Goal: Task Accomplishment & Management: Use online tool/utility

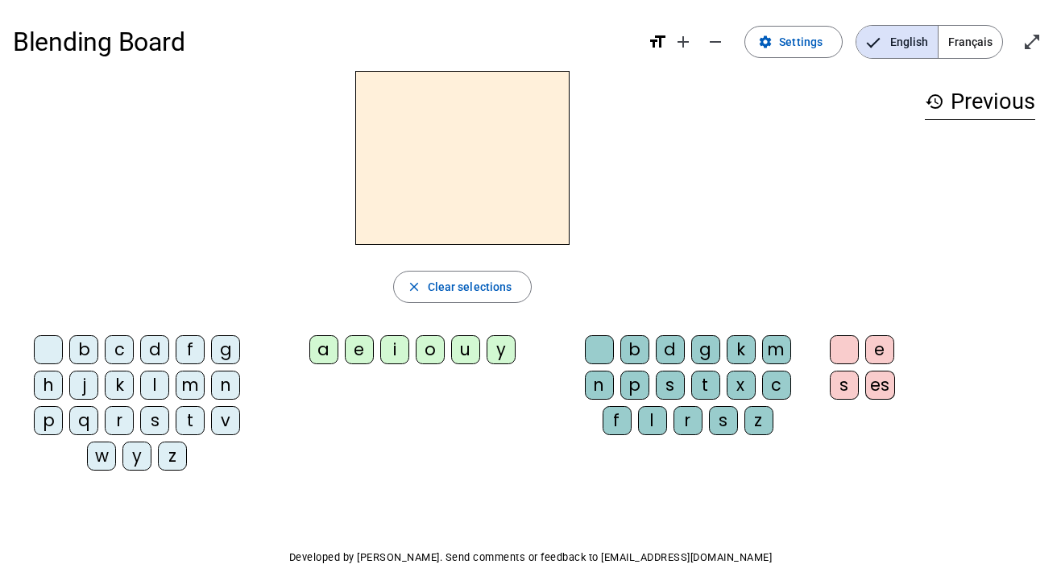
click at [966, 42] on span "Français" at bounding box center [970, 42] width 64 height 32
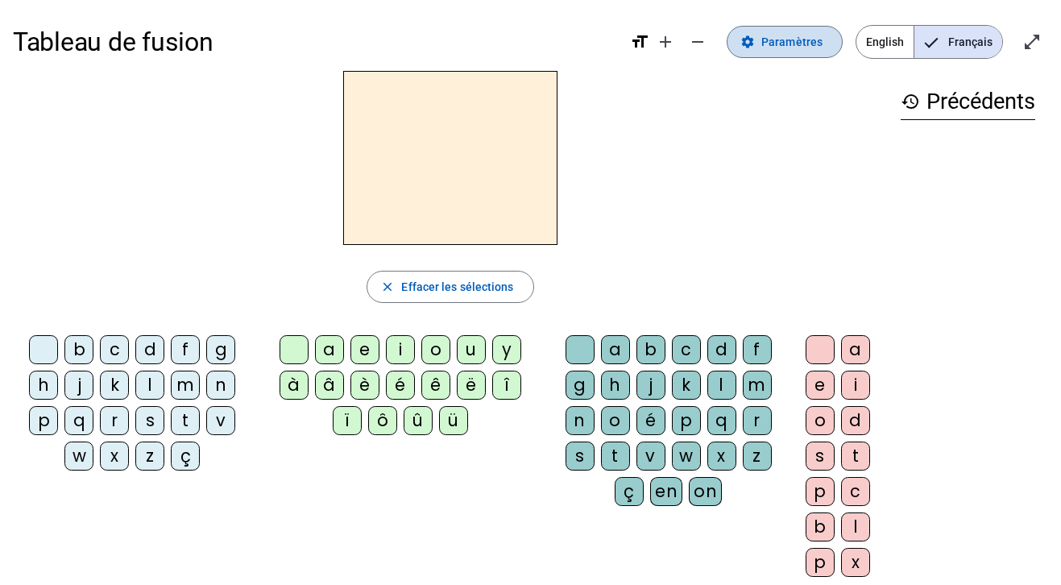
click at [780, 50] on span "Paramètres" at bounding box center [791, 41] width 61 height 19
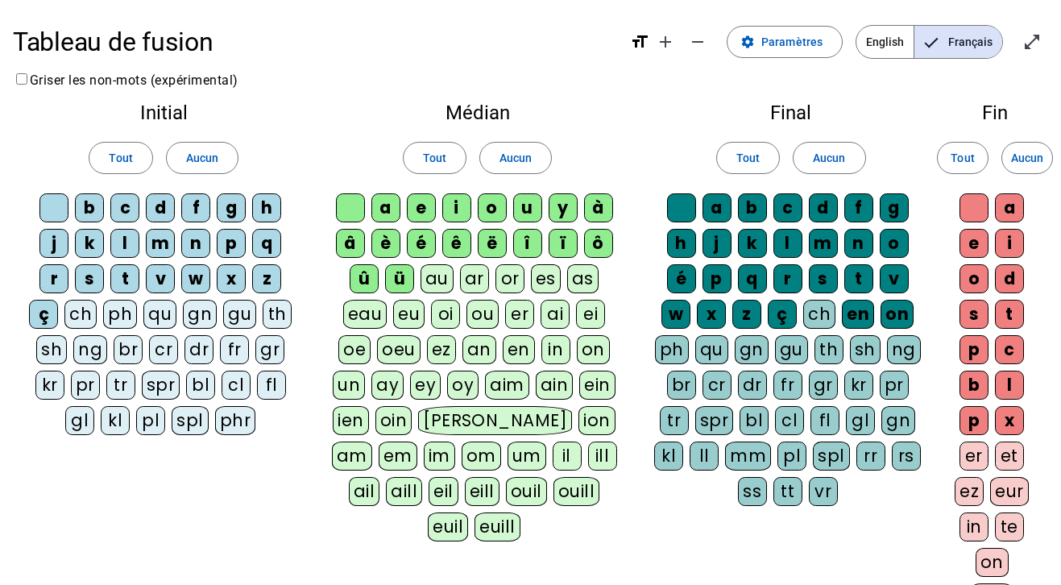
click at [160, 318] on div "qu" at bounding box center [159, 314] width 33 height 29
click at [407, 280] on div "ü" at bounding box center [399, 278] width 29 height 29
click at [206, 159] on span "Aucun" at bounding box center [202, 157] width 32 height 19
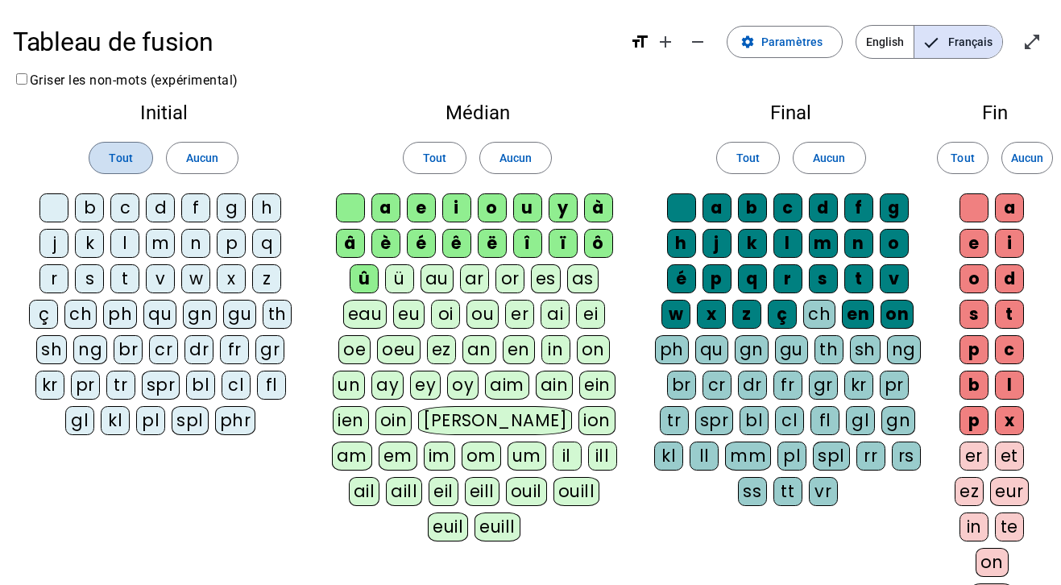
click at [131, 155] on span "Tout" at bounding box center [120, 157] width 23 height 19
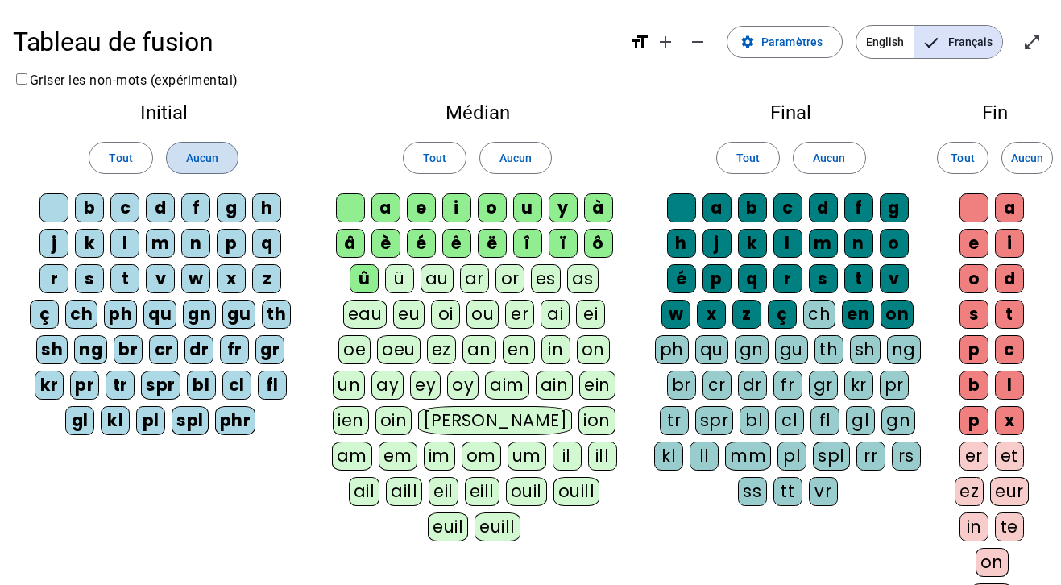
click at [194, 151] on span "Aucun" at bounding box center [202, 157] width 32 height 19
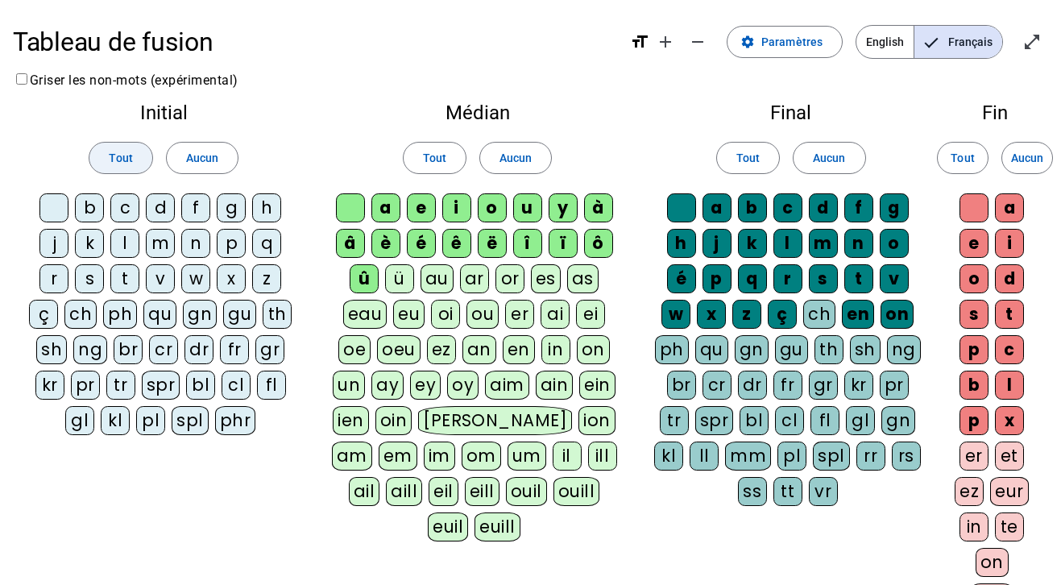
click at [110, 159] on span "Tout" at bounding box center [120, 157] width 23 height 19
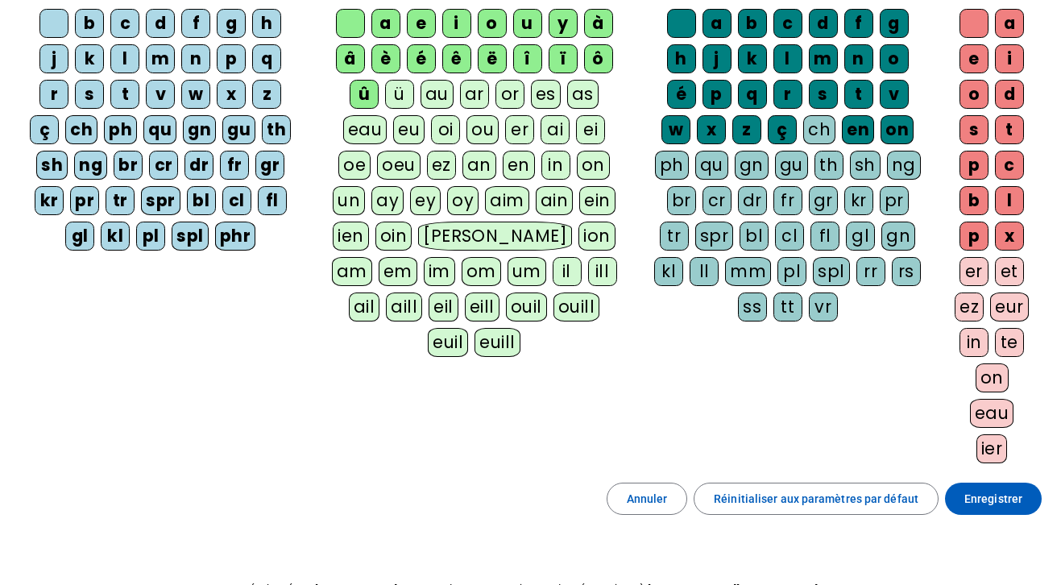
scroll to position [188, 0]
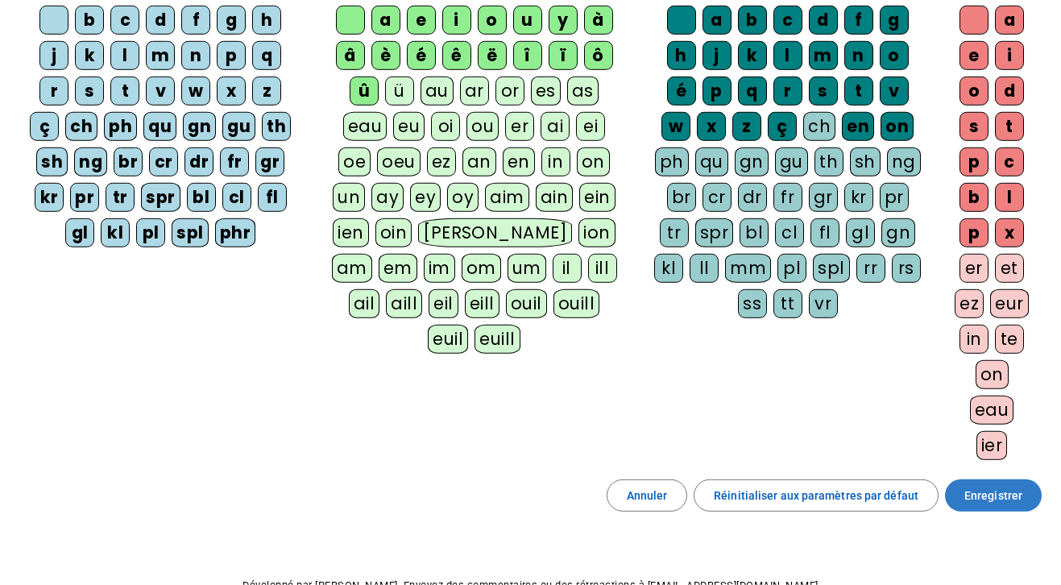
click at [1000, 504] on span "Enregistrer" at bounding box center [993, 495] width 58 height 19
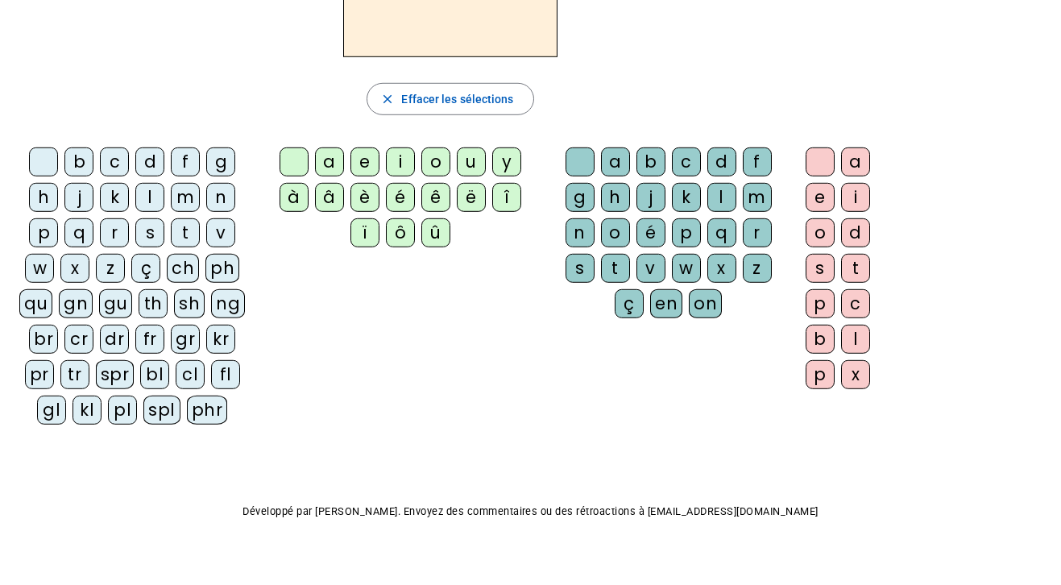
click at [41, 302] on div "qu" at bounding box center [35, 303] width 33 height 29
click at [403, 166] on div "i" at bounding box center [400, 161] width 29 height 29
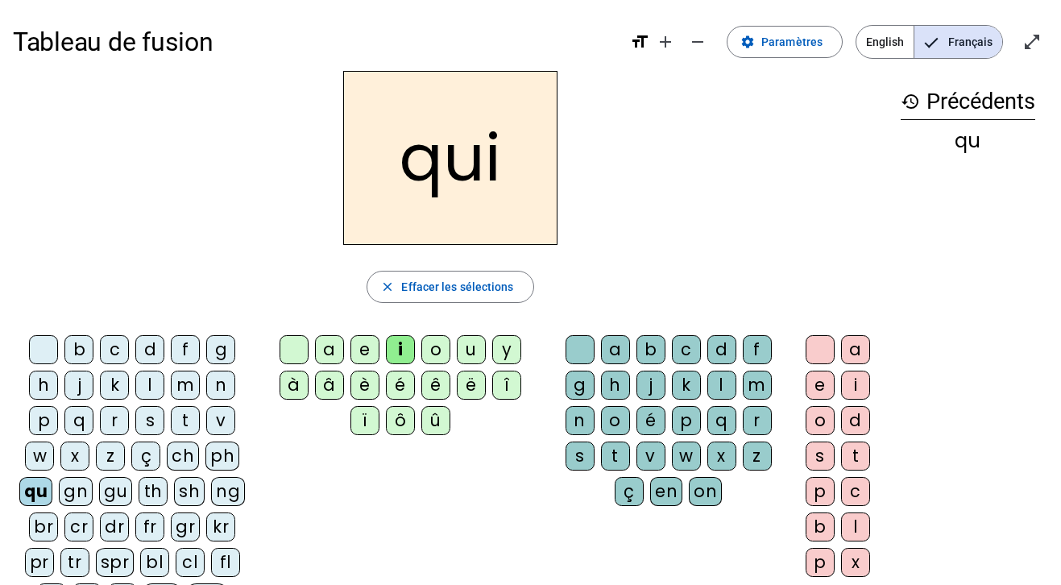
scroll to position [12, 0]
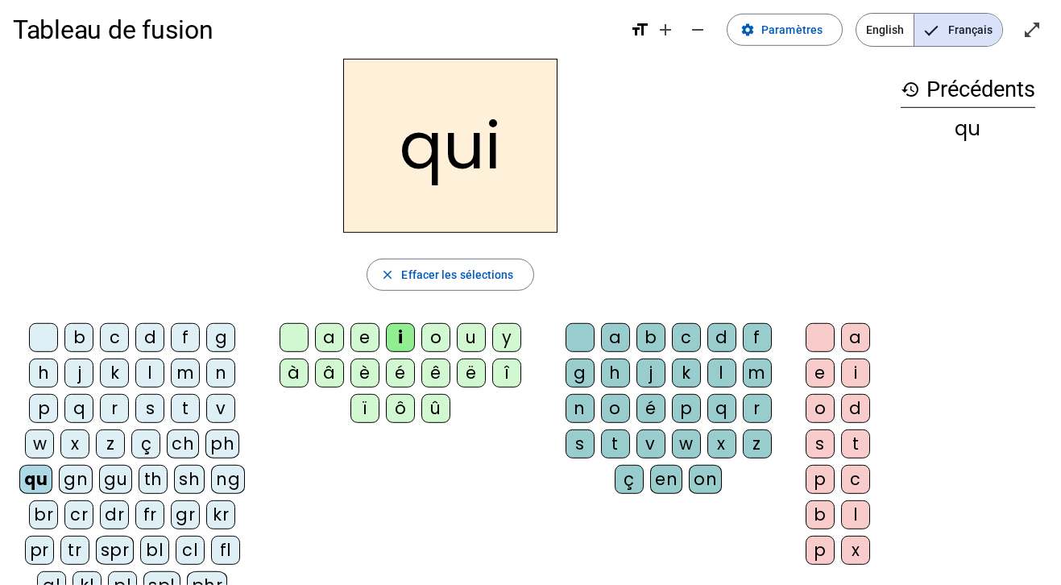
click at [40, 471] on div "qu" at bounding box center [35, 479] width 33 height 29
click at [429, 281] on span "Effacer les sélections" at bounding box center [457, 274] width 112 height 19
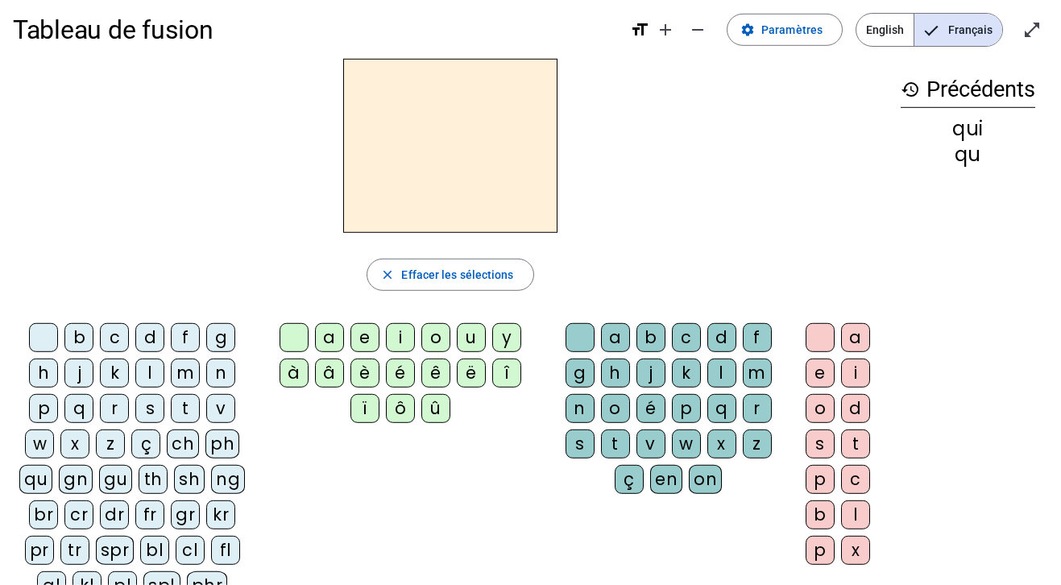
click at [41, 474] on div "qu" at bounding box center [35, 479] width 33 height 29
click at [394, 337] on div "i" at bounding box center [400, 337] width 29 height 29
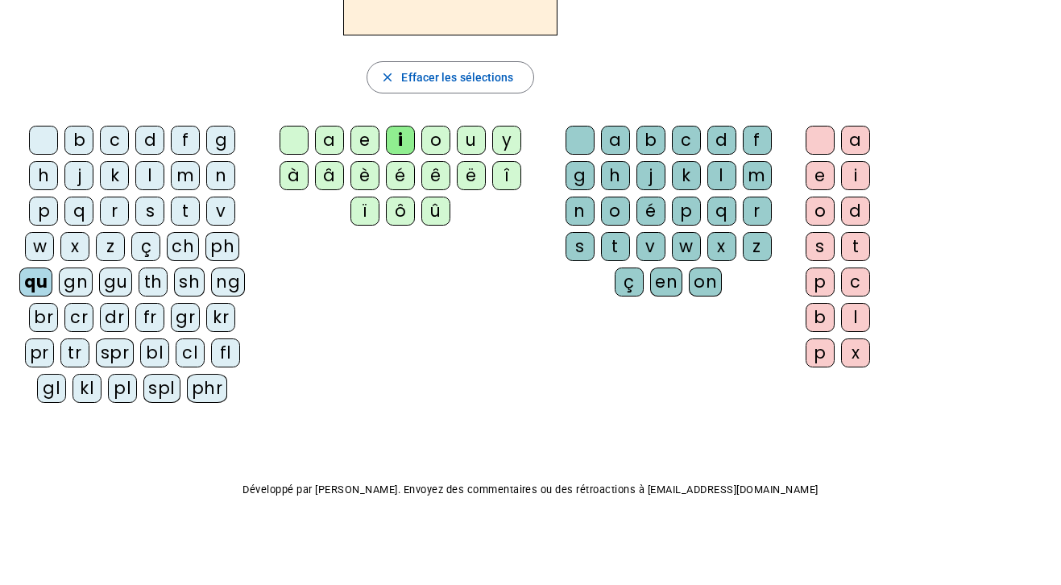
scroll to position [0, 0]
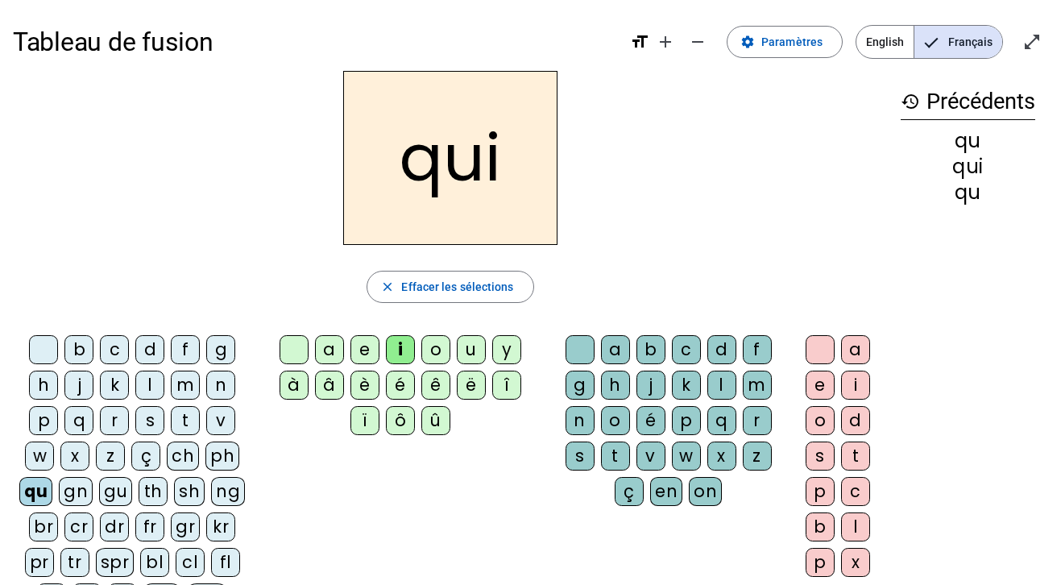
click at [38, 498] on div "qu" at bounding box center [35, 491] width 33 height 29
click at [424, 292] on span "Effacer les sélections" at bounding box center [457, 286] width 112 height 19
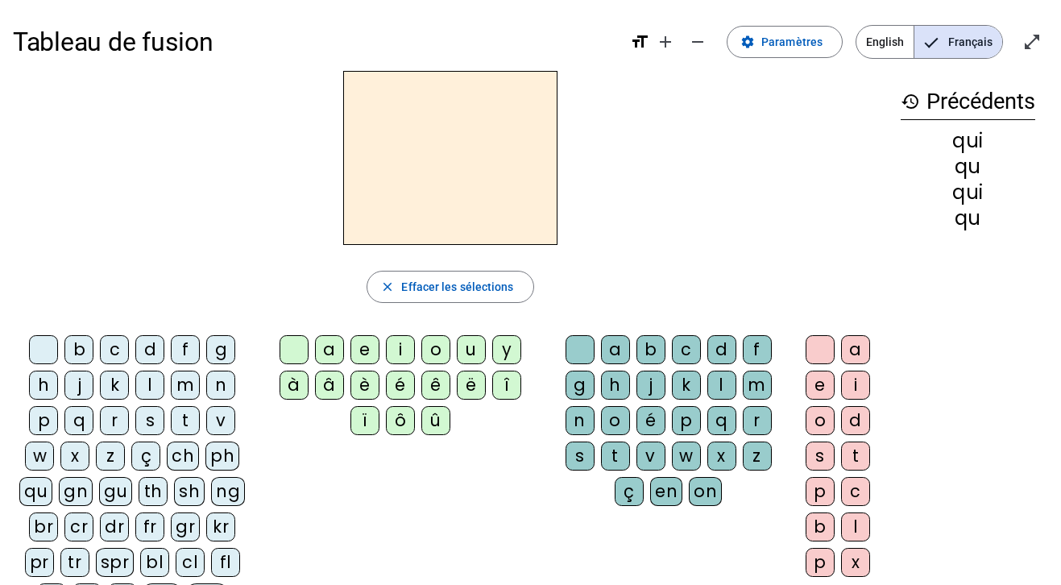
click at [30, 497] on div "qu" at bounding box center [35, 491] width 33 height 29
click at [360, 350] on div "e" at bounding box center [364, 349] width 29 height 29
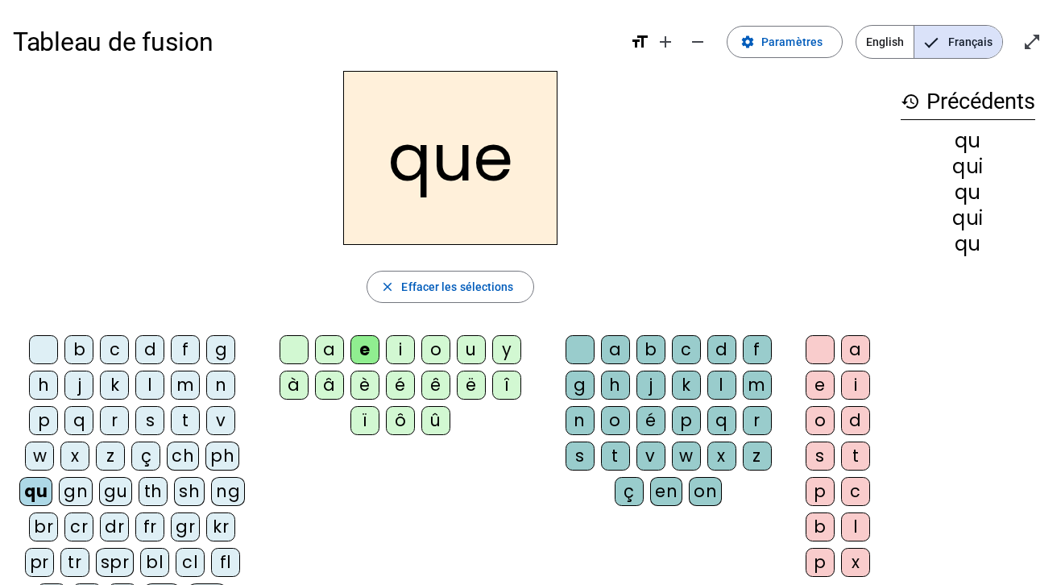
click at [714, 383] on div "l" at bounding box center [721, 385] width 29 height 29
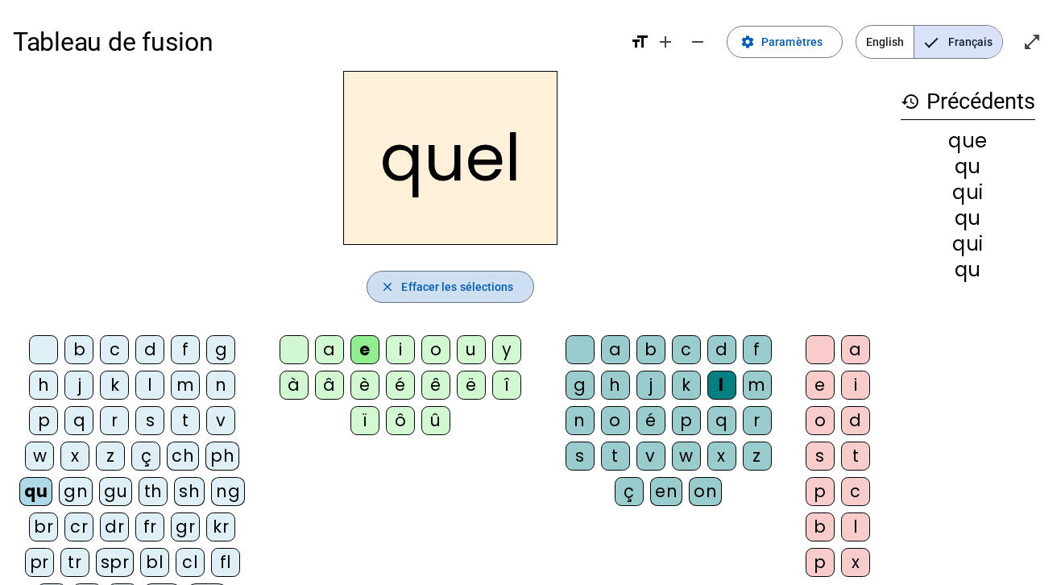
click at [495, 285] on span "Effacer les sélections" at bounding box center [457, 286] width 112 height 19
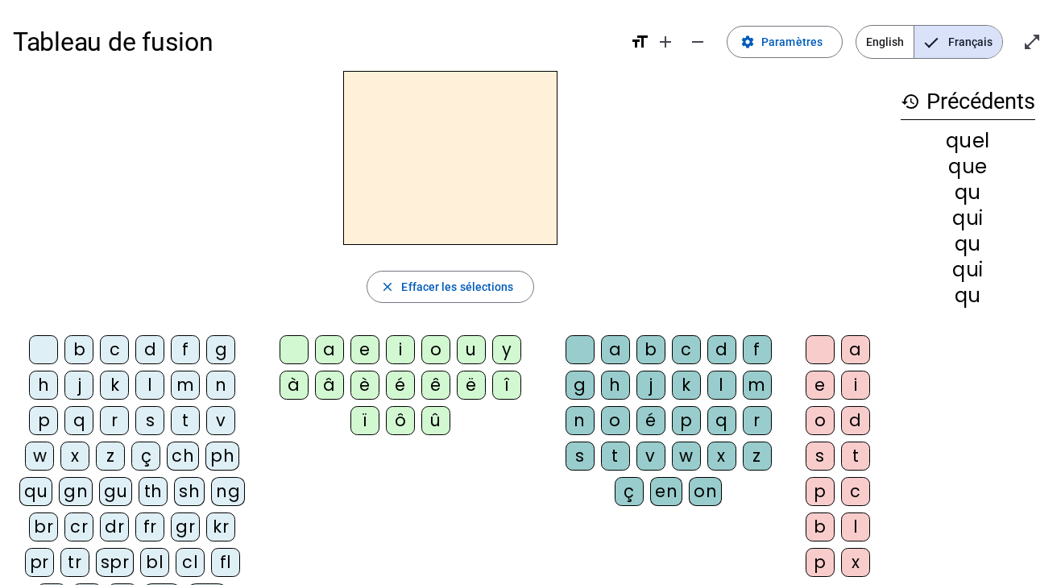
click at [77, 417] on div "q" at bounding box center [78, 420] width 29 height 29
click at [412, 288] on span "Effacer les sélections" at bounding box center [457, 286] width 112 height 19
click at [152, 557] on div "bl" at bounding box center [154, 562] width 29 height 29
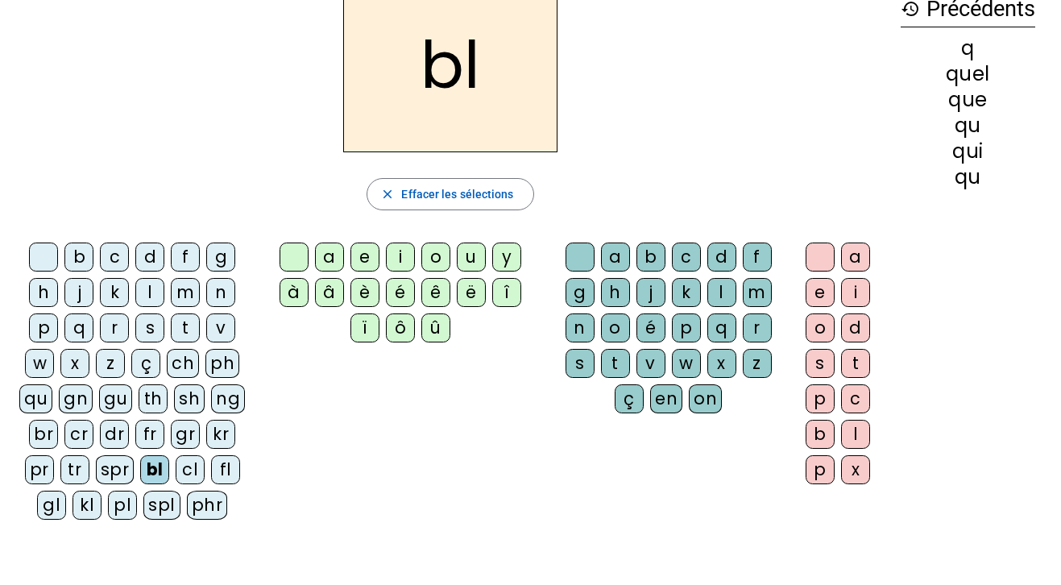
scroll to position [93, 0]
click at [397, 292] on div "é" at bounding box center [400, 292] width 29 height 29
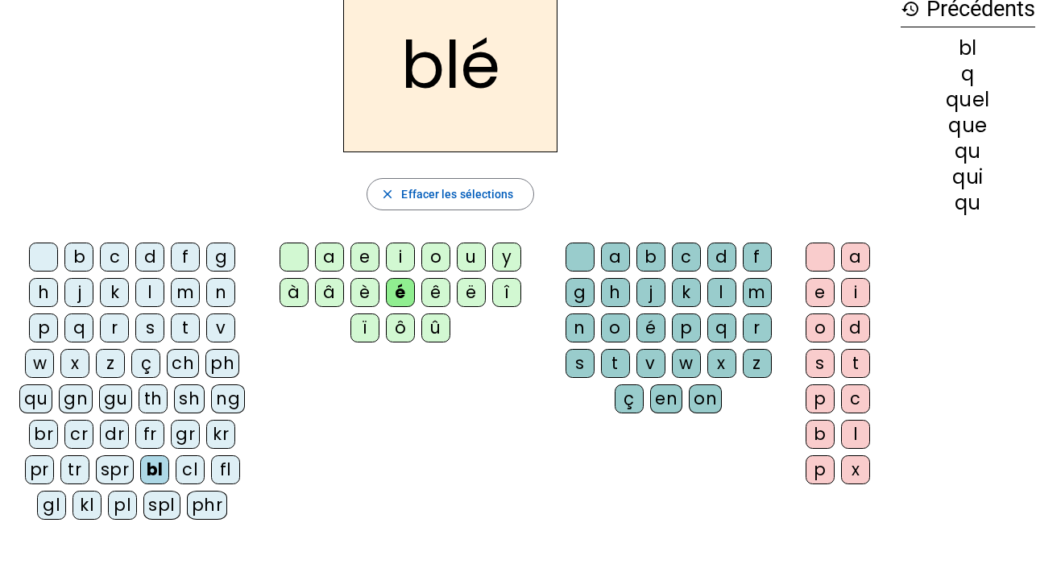
click at [150, 330] on div "s" at bounding box center [149, 327] width 29 height 29
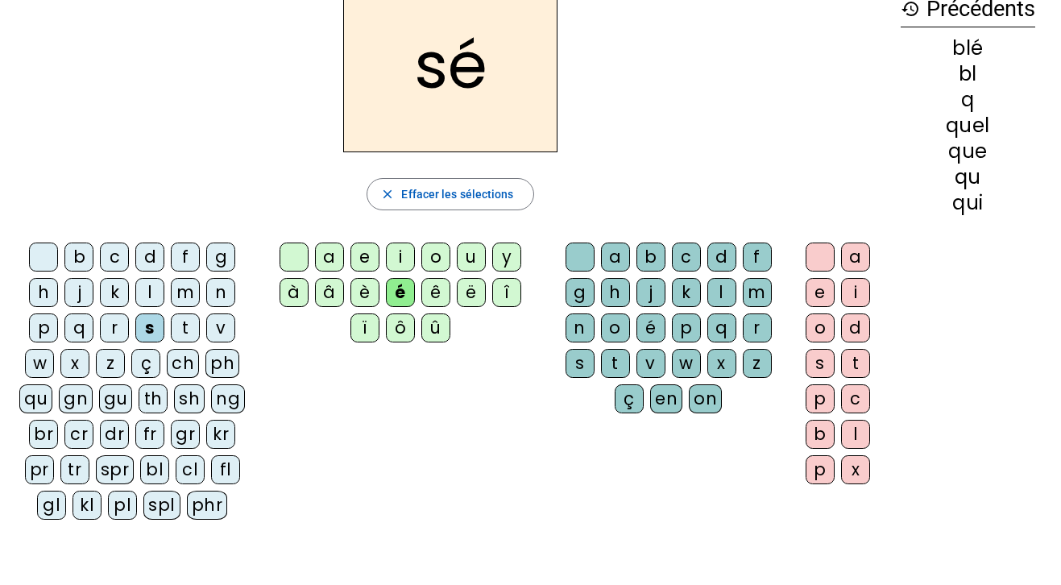
click at [176, 360] on div "ch" at bounding box center [183, 363] width 32 height 29
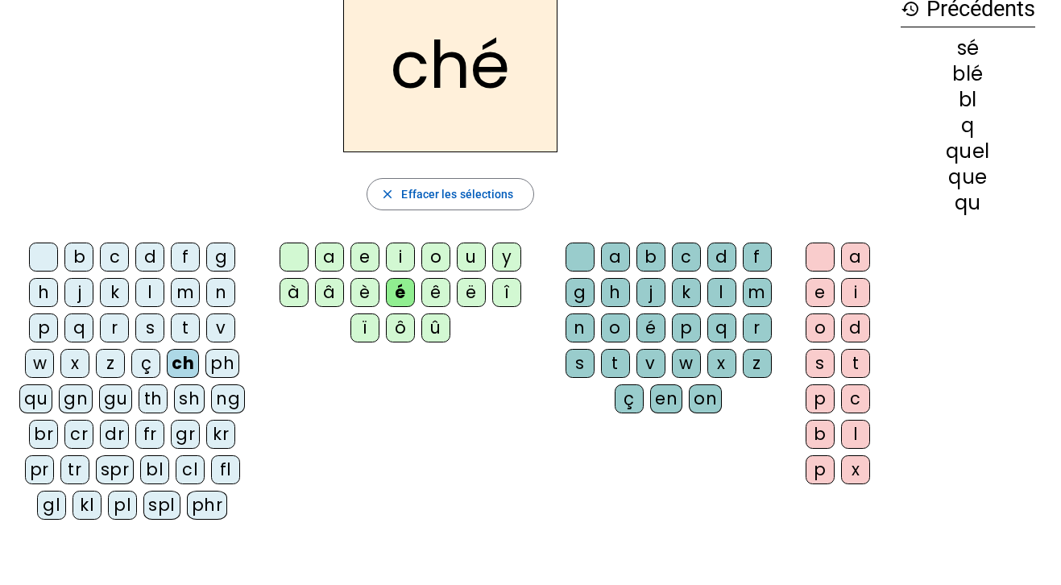
click at [330, 255] on div "a" at bounding box center [329, 256] width 29 height 29
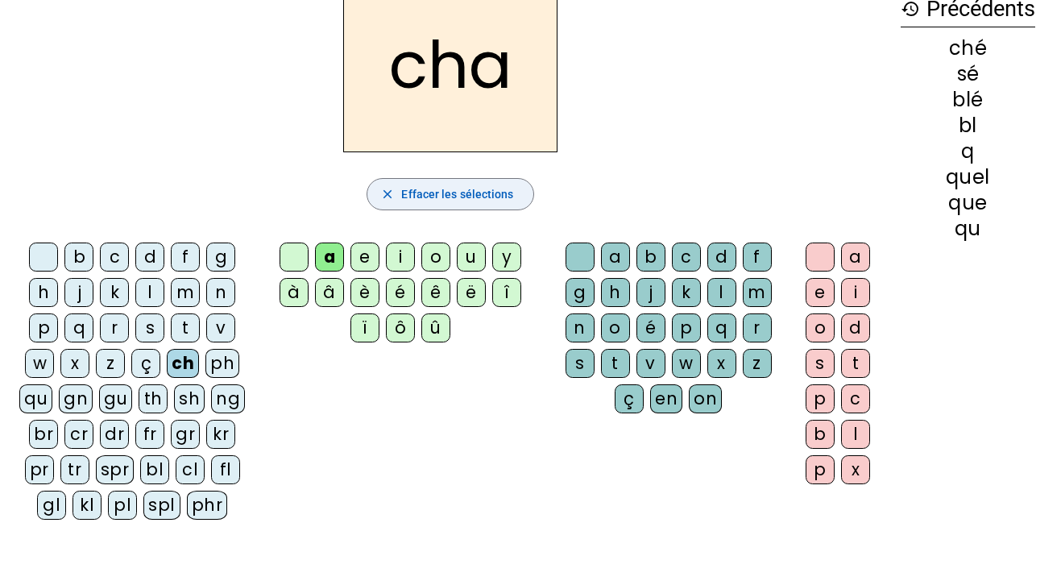
click at [474, 197] on span "Effacer les sélections" at bounding box center [457, 193] width 112 height 19
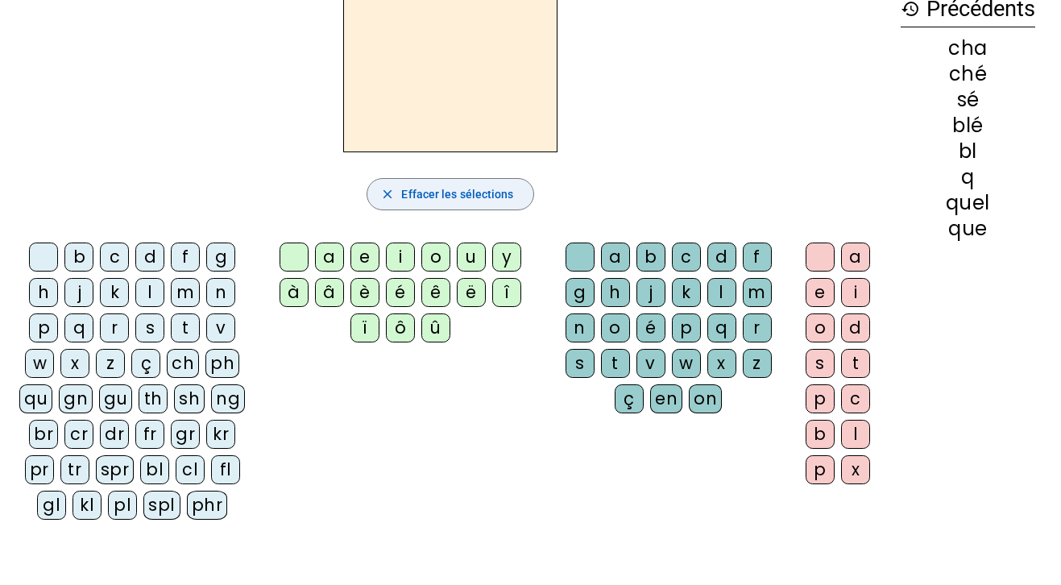
scroll to position [0, 0]
